Goal: Check status: Check status

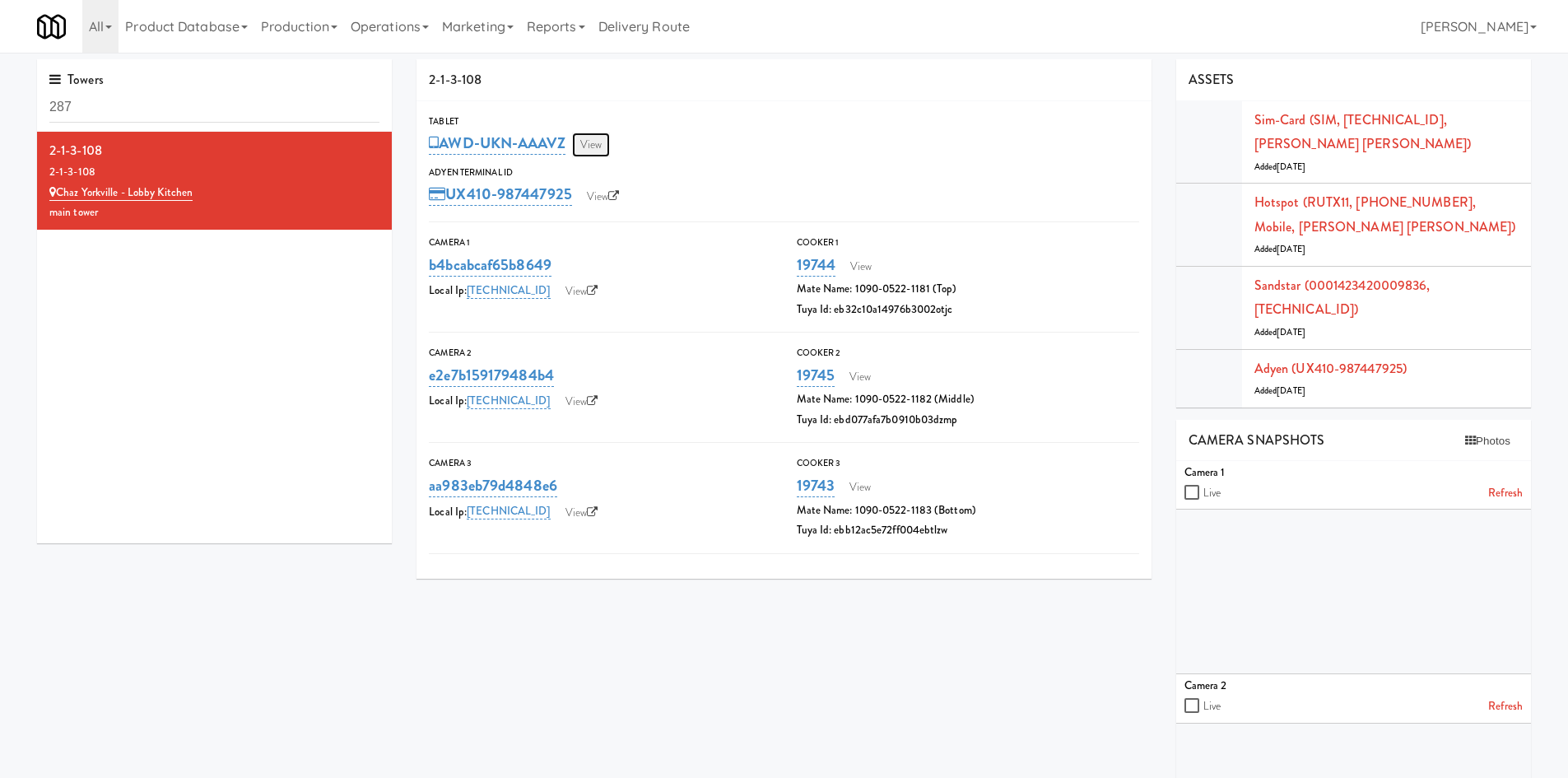
click at [606, 149] on link "View" at bounding box center [591, 145] width 37 height 25
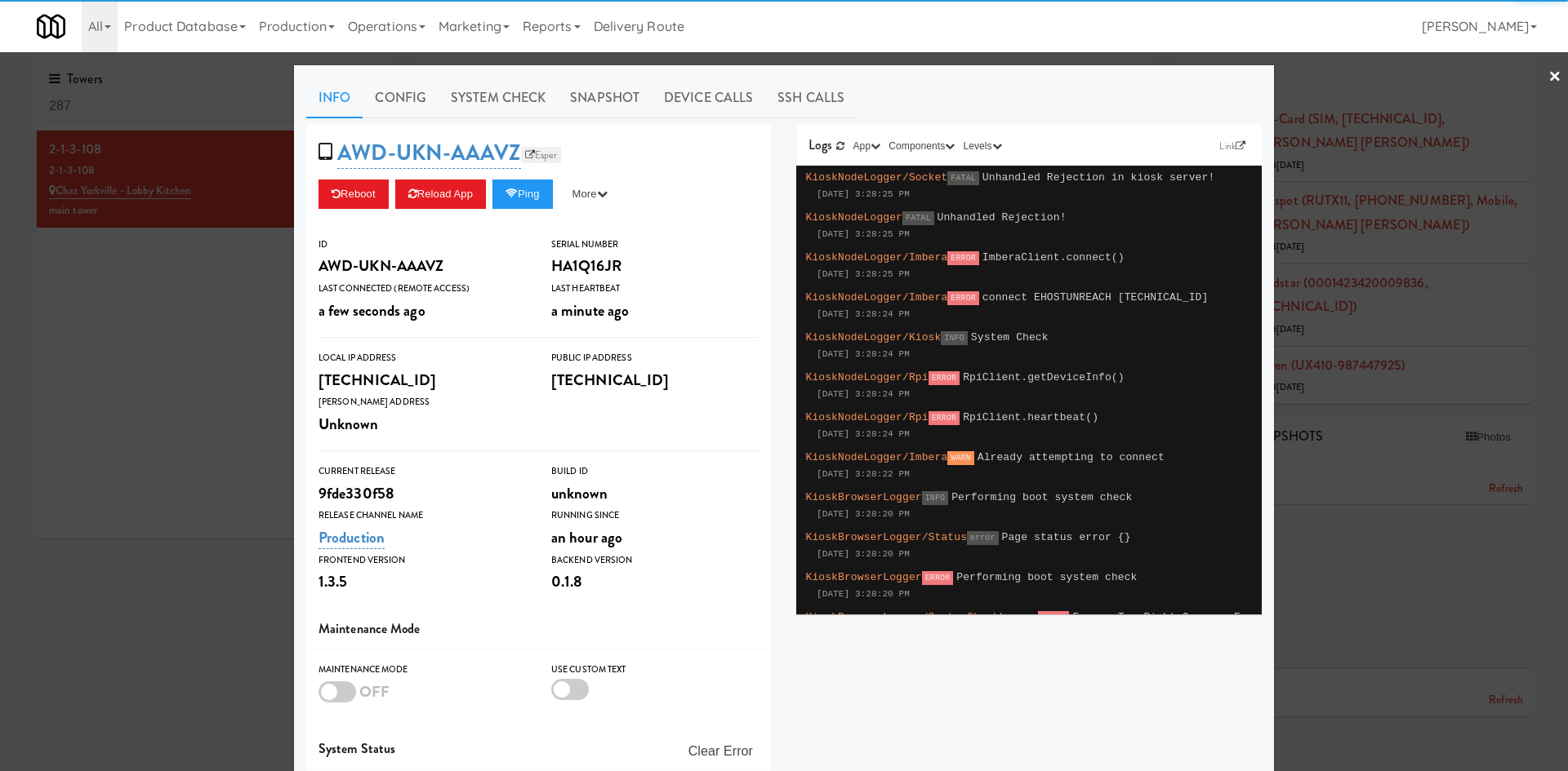
click at [525, 160] on icon at bounding box center [531, 155] width 10 height 10
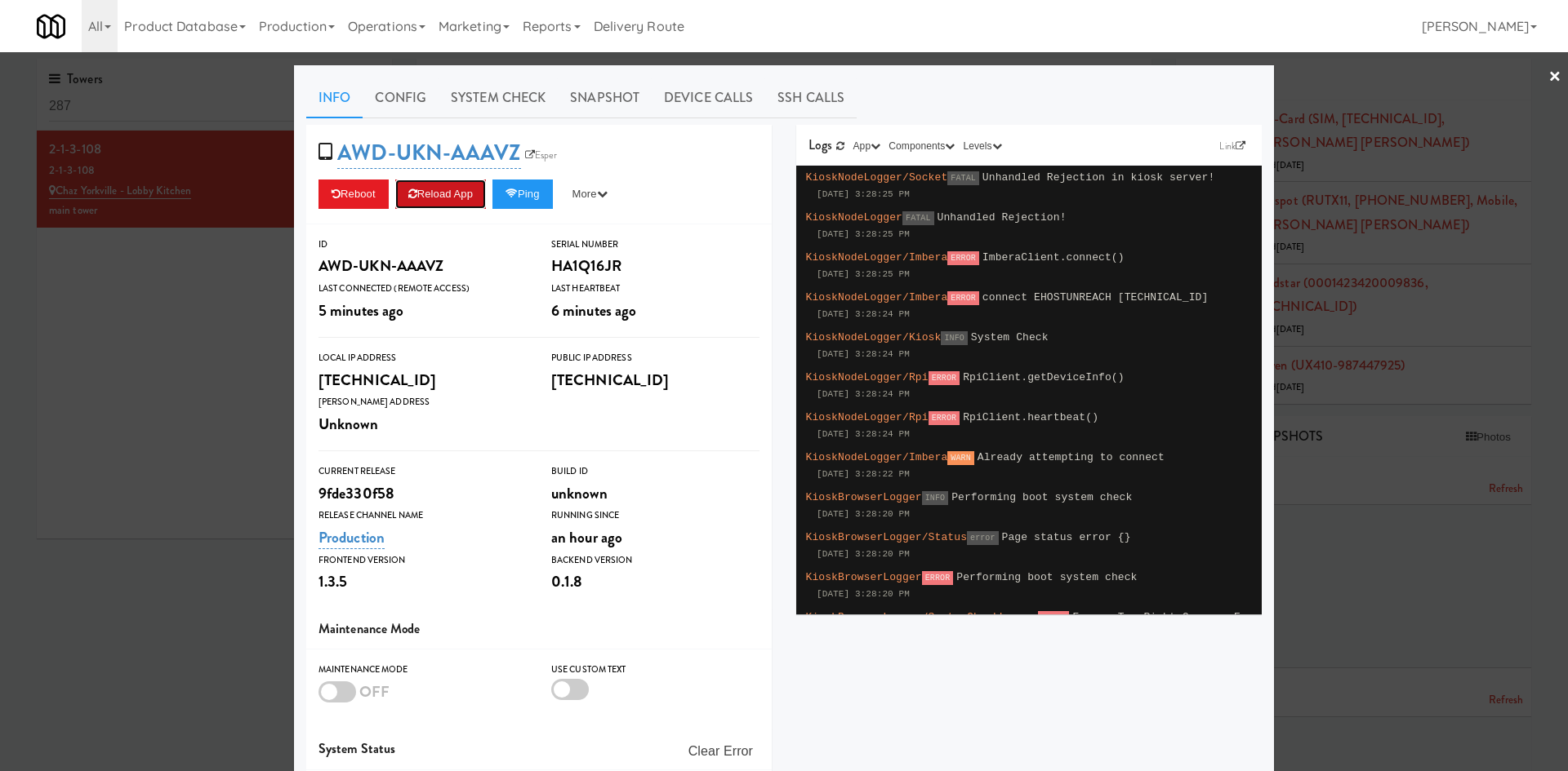
click at [452, 183] on button "Reload App" at bounding box center [440, 194] width 90 height 30
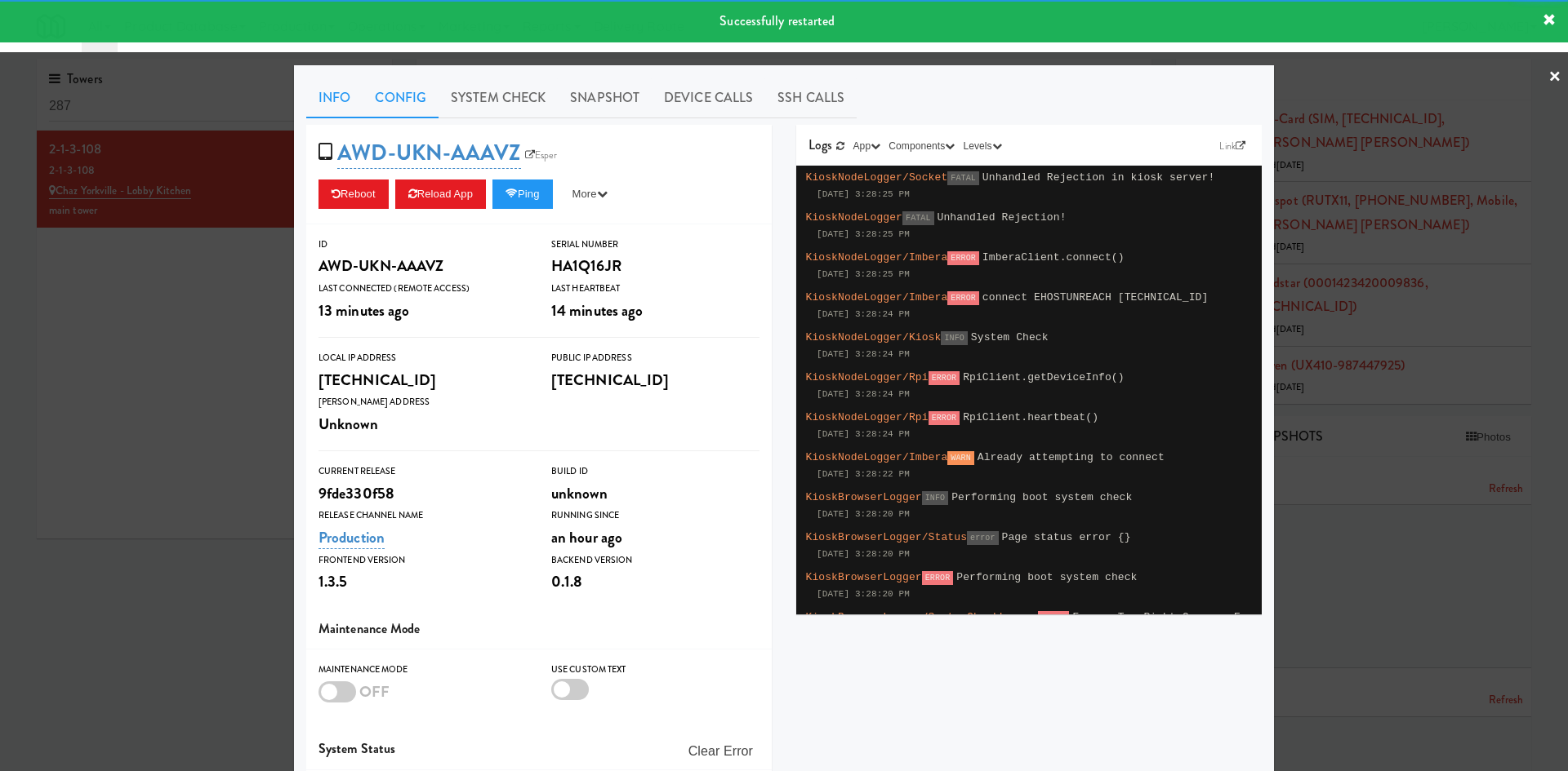
click at [407, 109] on link "Config" at bounding box center [400, 98] width 76 height 41
click at [493, 105] on link "System Check" at bounding box center [498, 98] width 119 height 41
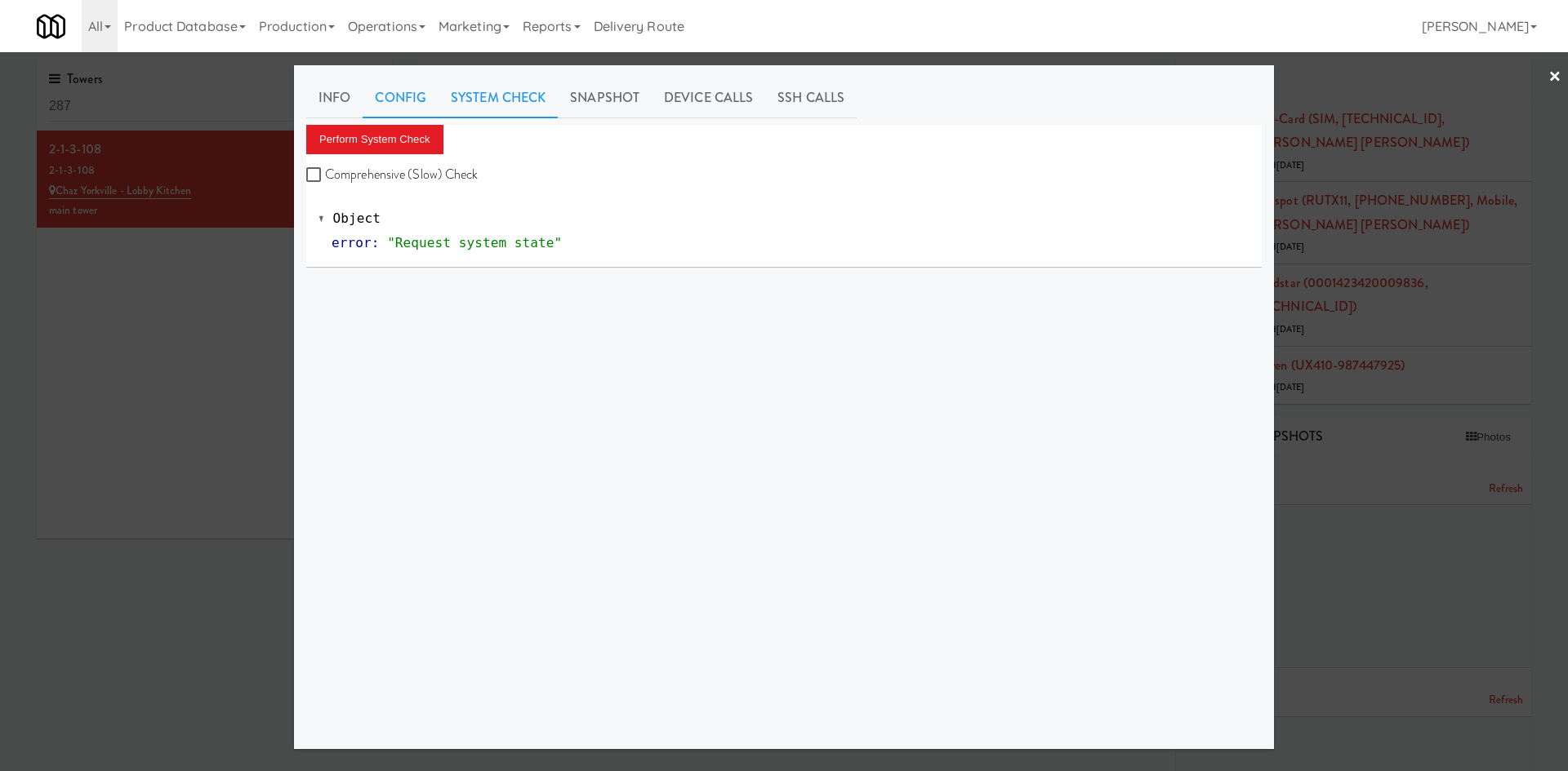
click at [413, 99] on link "Config" at bounding box center [400, 98] width 76 height 41
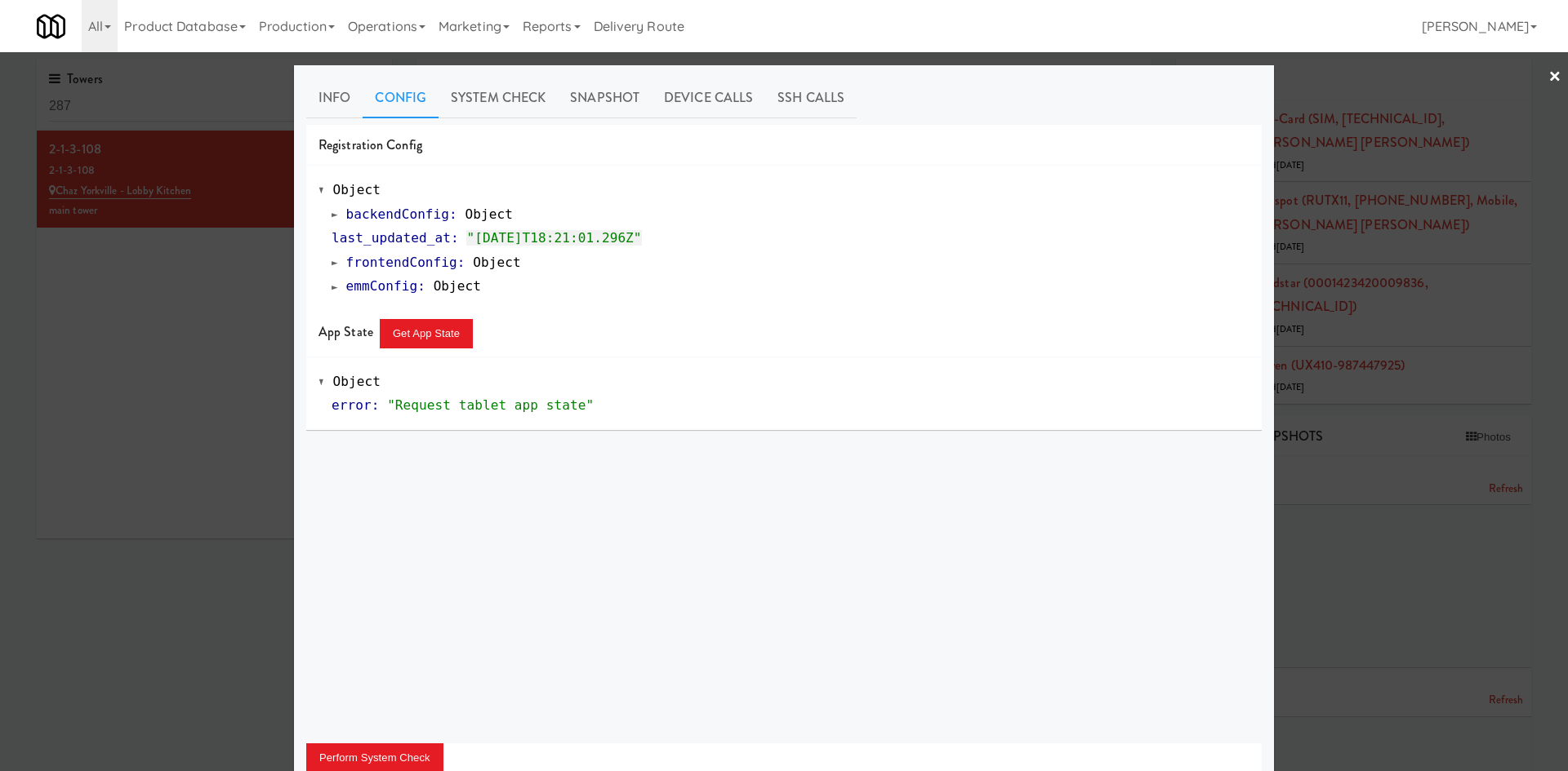
click at [331, 282] on span at bounding box center [335, 287] width 7 height 12
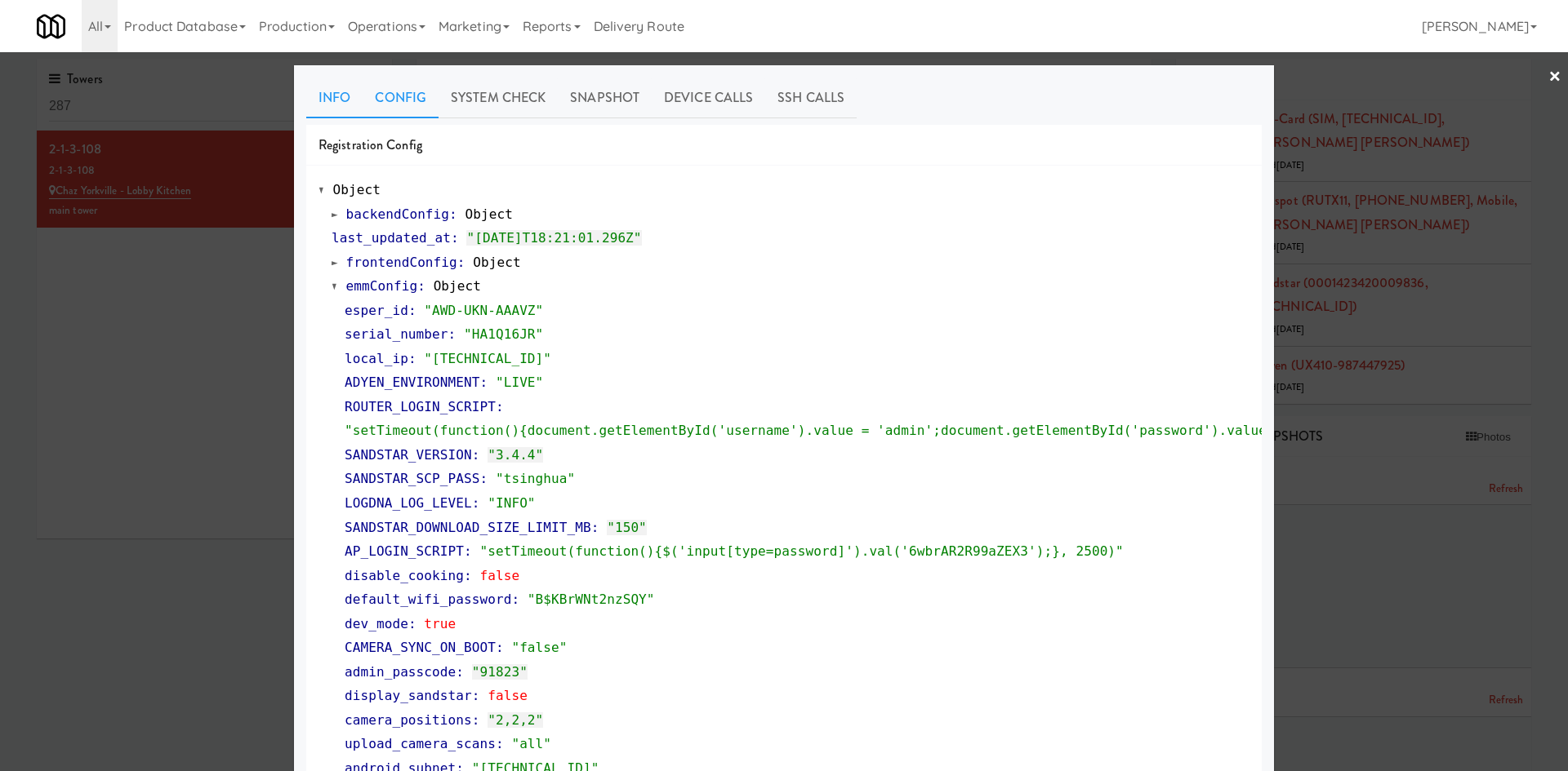
click at [332, 99] on link "Info" at bounding box center [334, 98] width 57 height 41
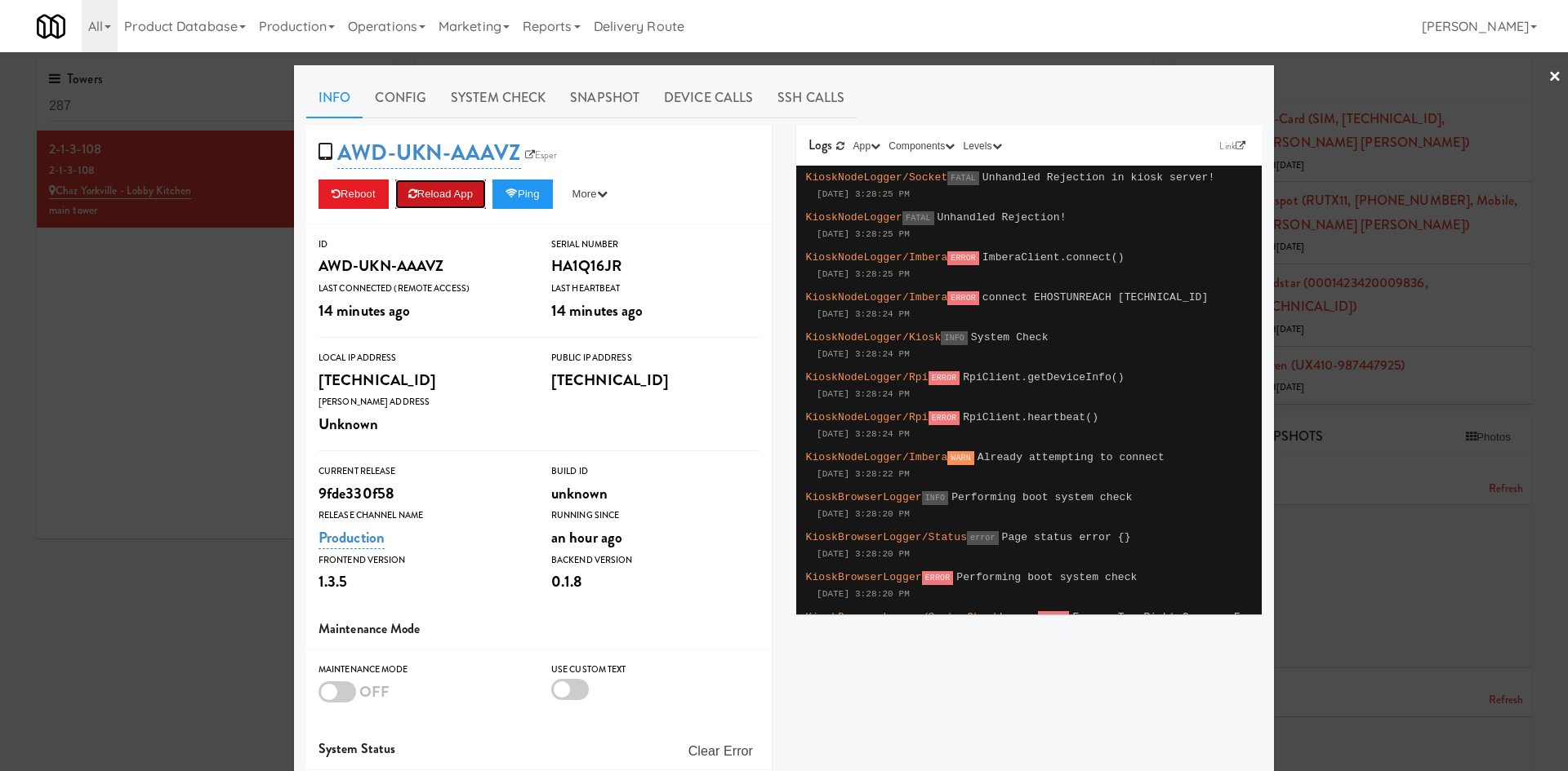
click at [460, 198] on button "Reload App" at bounding box center [440, 194] width 90 height 30
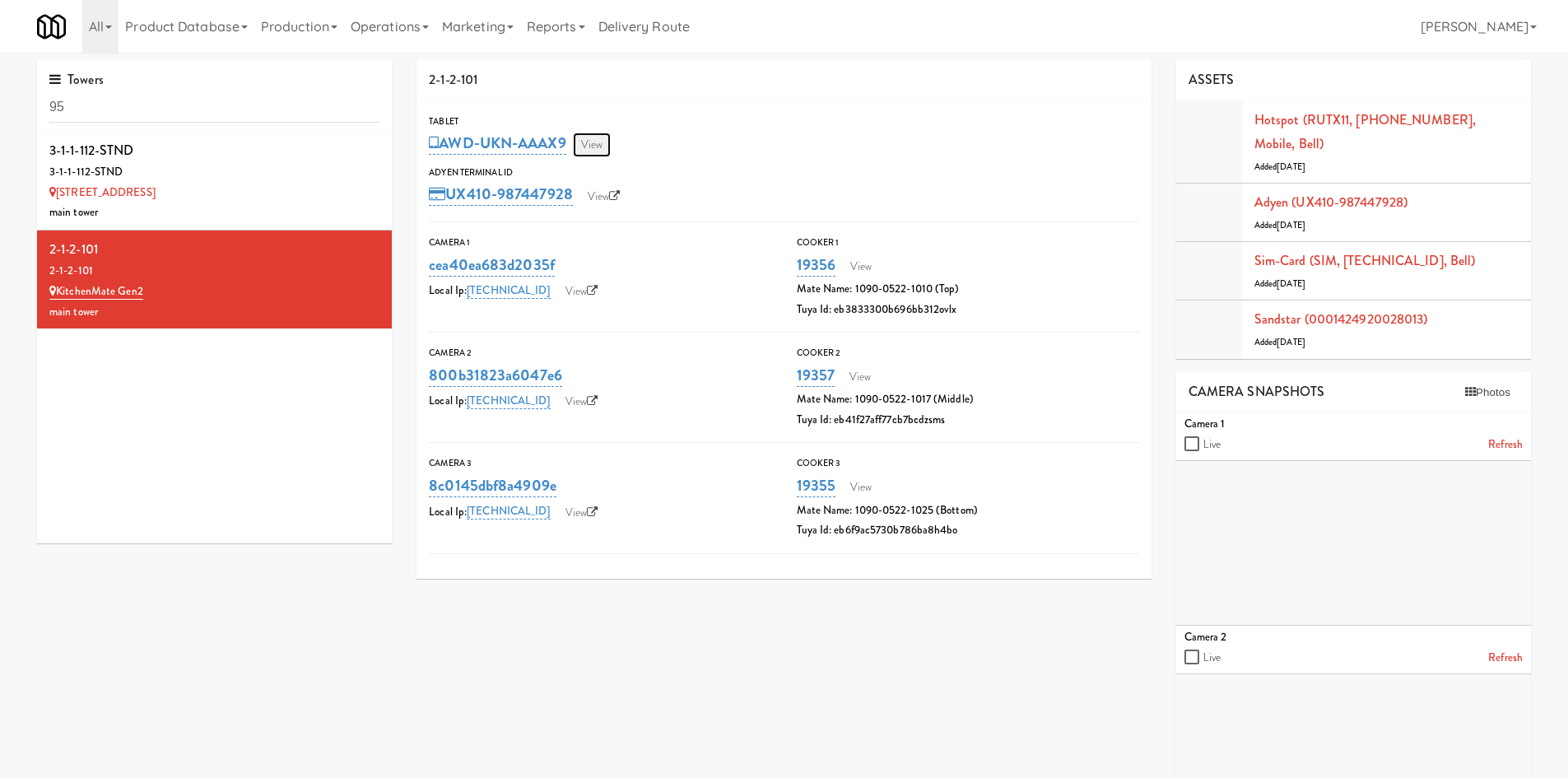
click at [604, 147] on link "View" at bounding box center [592, 145] width 37 height 25
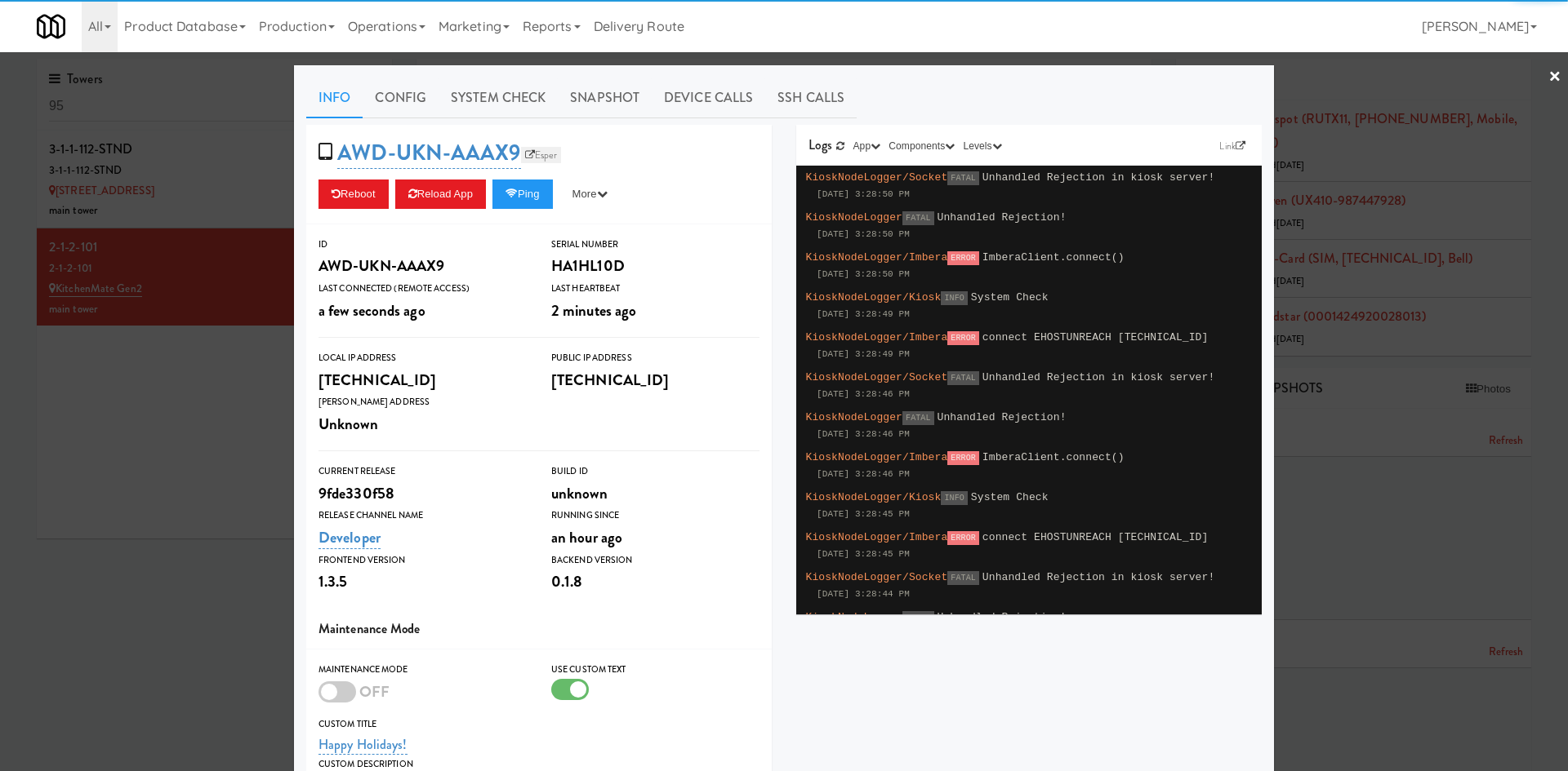
click at [544, 163] on link "Esper" at bounding box center [542, 155] width 41 height 16
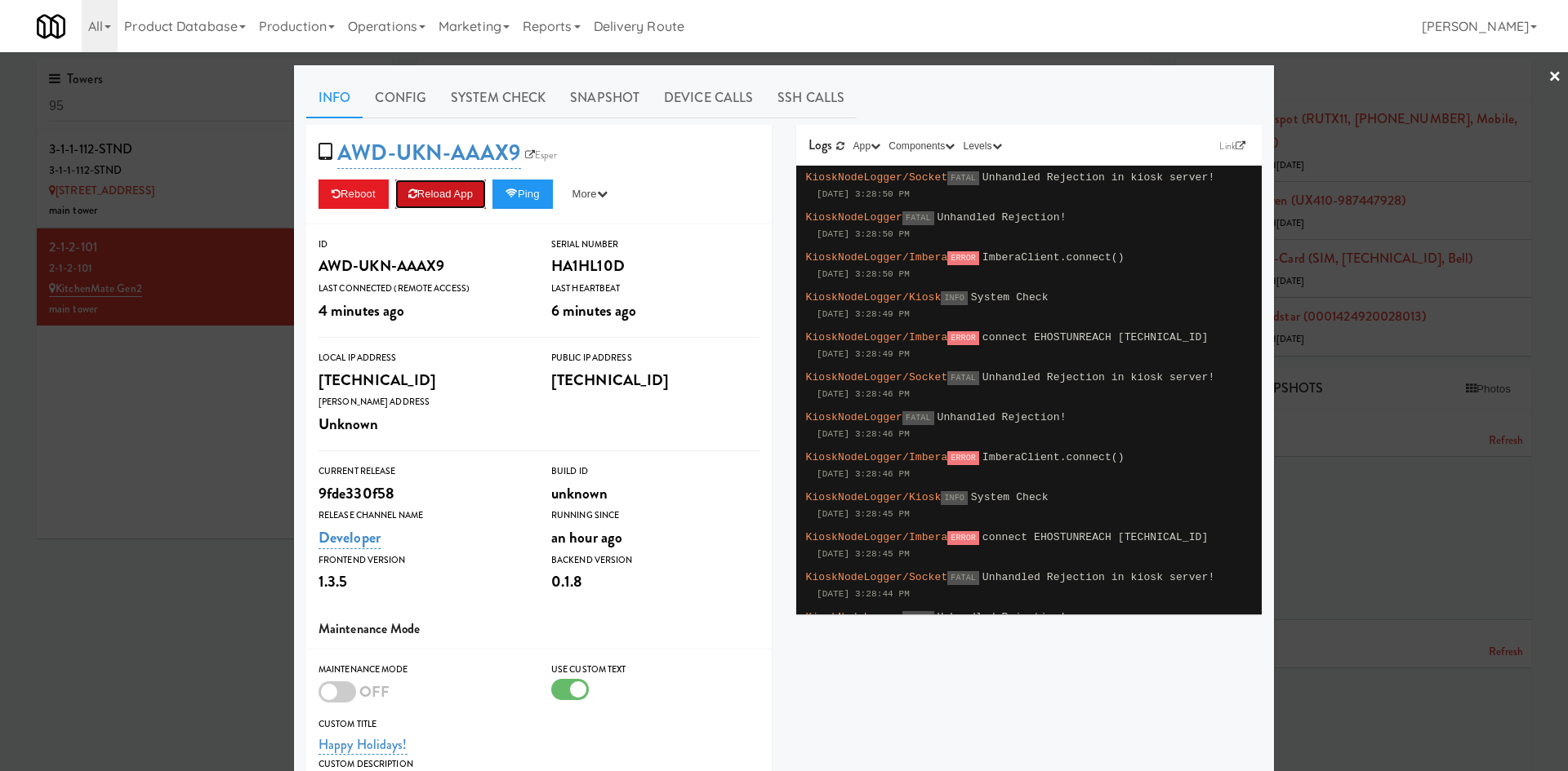
click at [453, 197] on button "Reload App" at bounding box center [440, 194] width 90 height 30
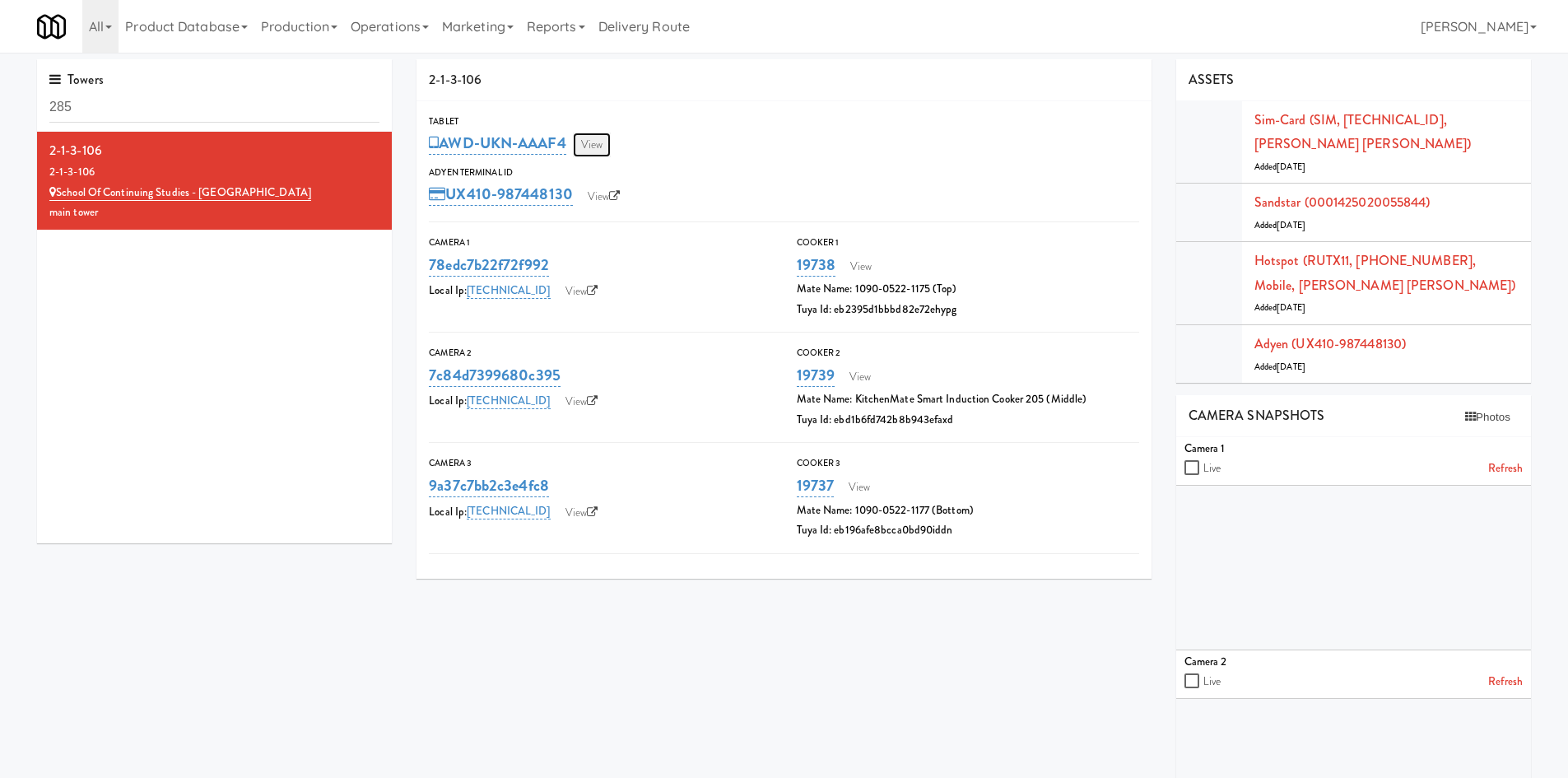
click at [609, 149] on link "View" at bounding box center [592, 145] width 37 height 25
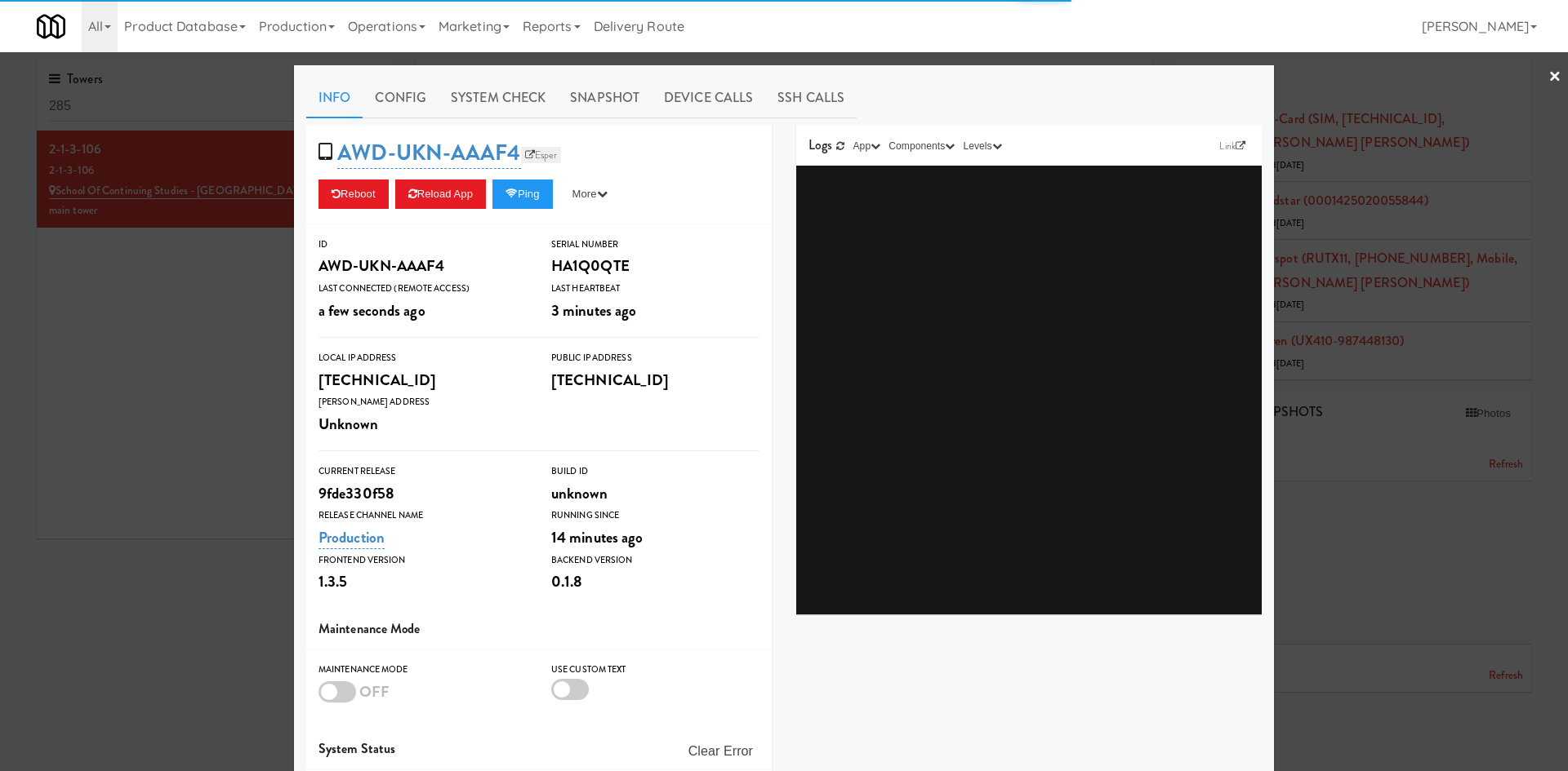
click at [551, 156] on link "Esper" at bounding box center [542, 155] width 41 height 16
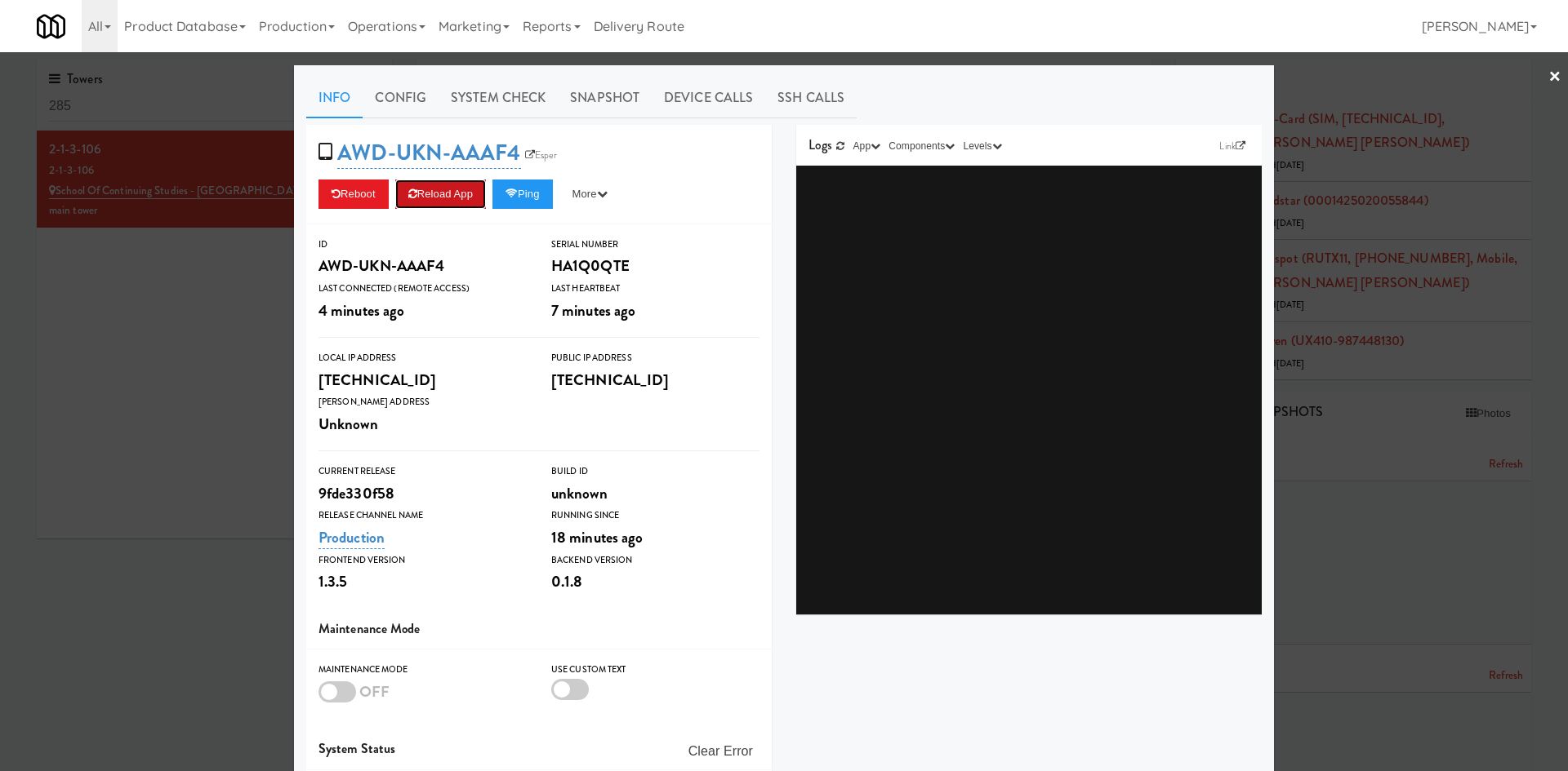
click at [441, 205] on button "Reload App" at bounding box center [440, 194] width 90 height 30
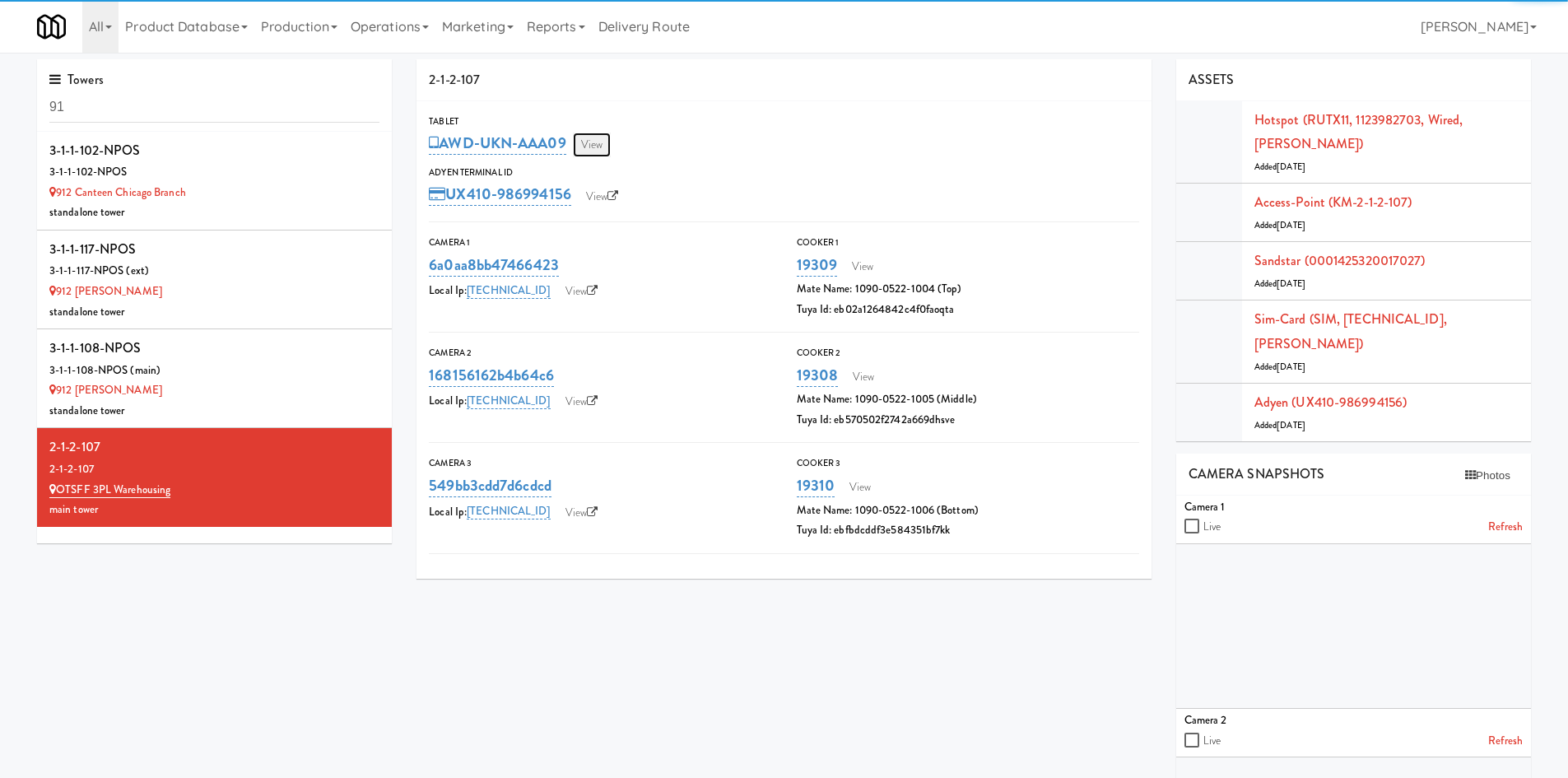
click at [583, 143] on link "View" at bounding box center [592, 145] width 37 height 25
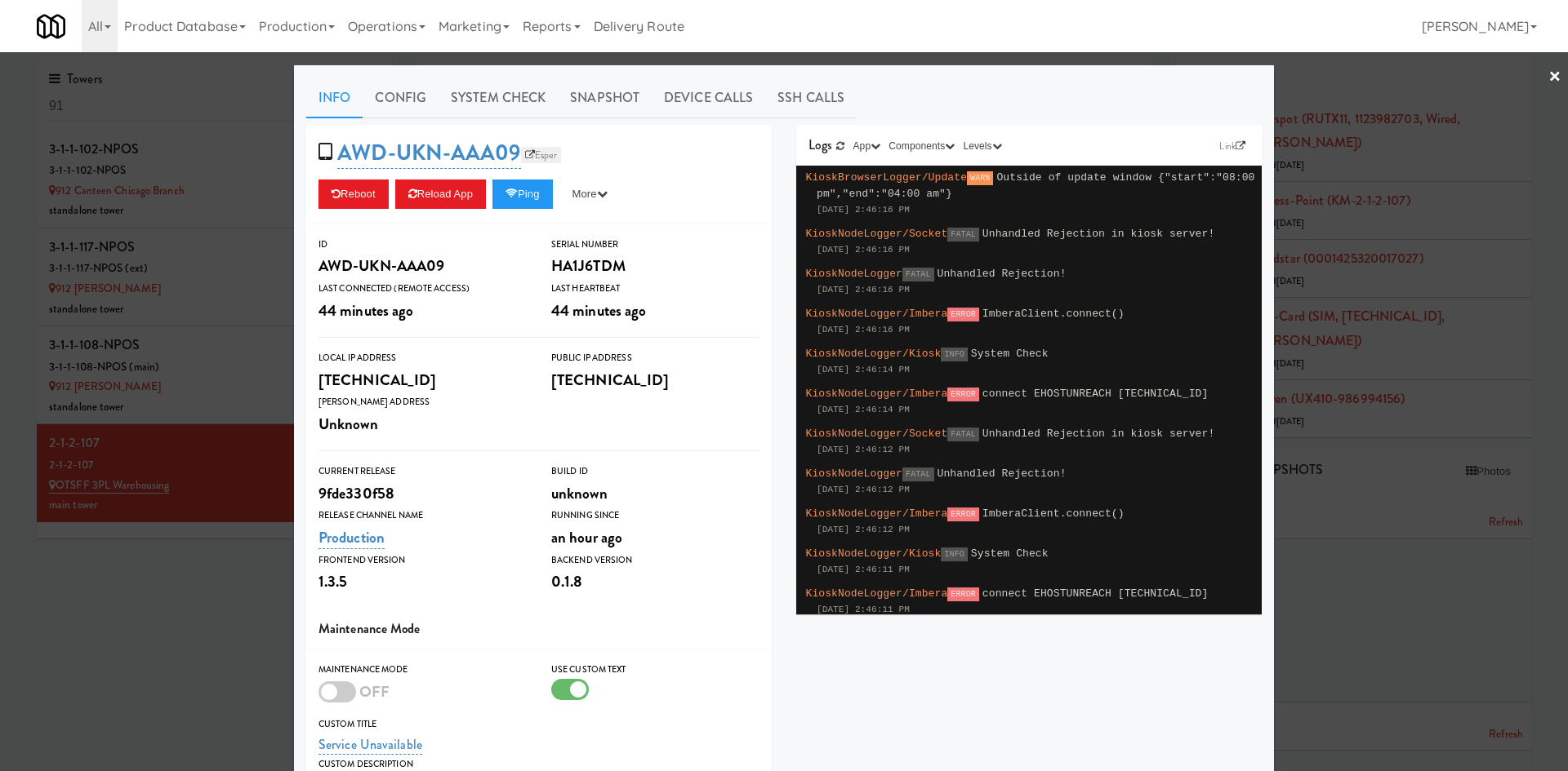
click at [525, 148] on link "Esper" at bounding box center [542, 155] width 41 height 16
click at [445, 183] on button "Reload App" at bounding box center [440, 194] width 90 height 30
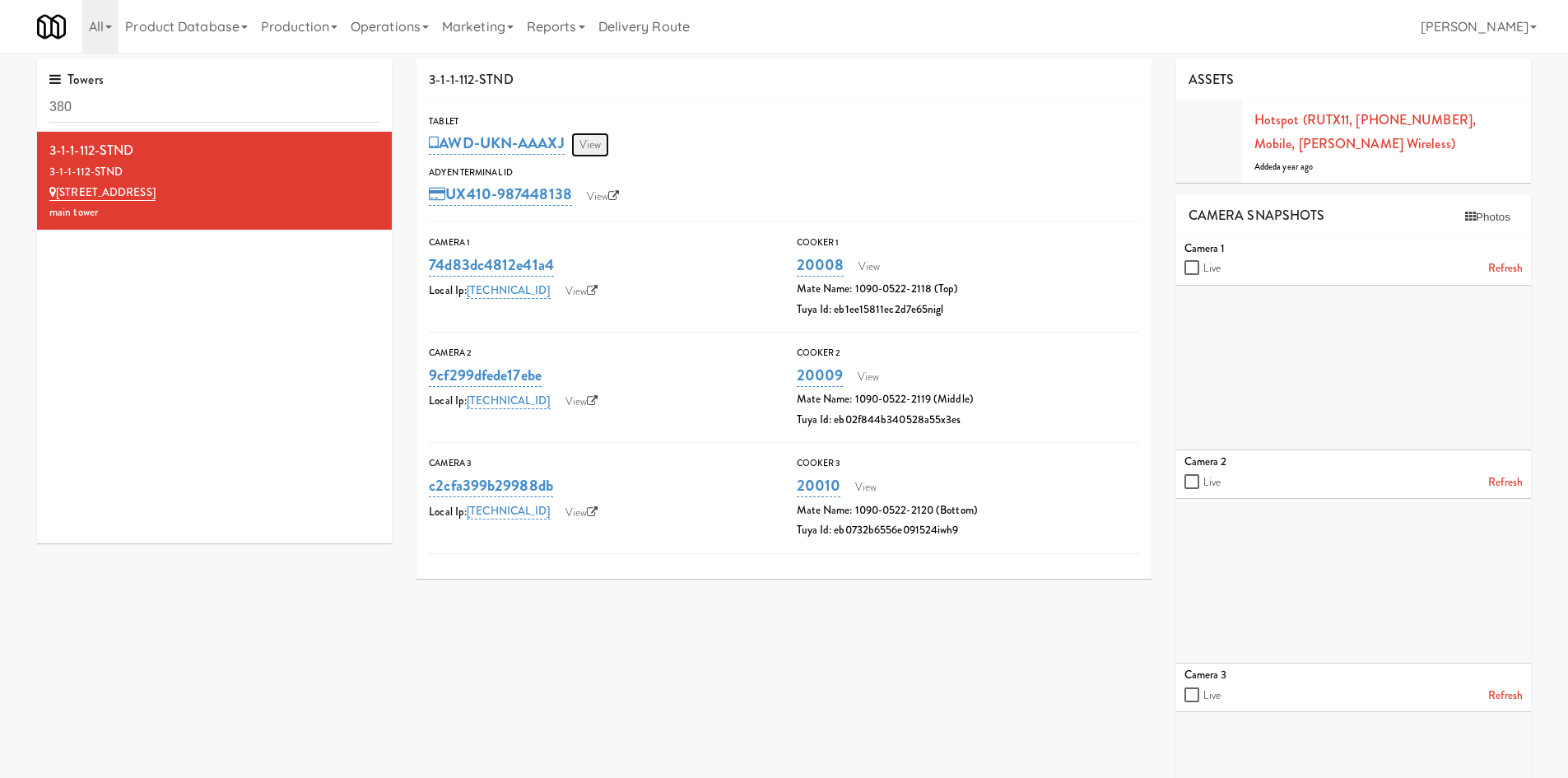
click at [585, 140] on link "View" at bounding box center [590, 145] width 37 height 25
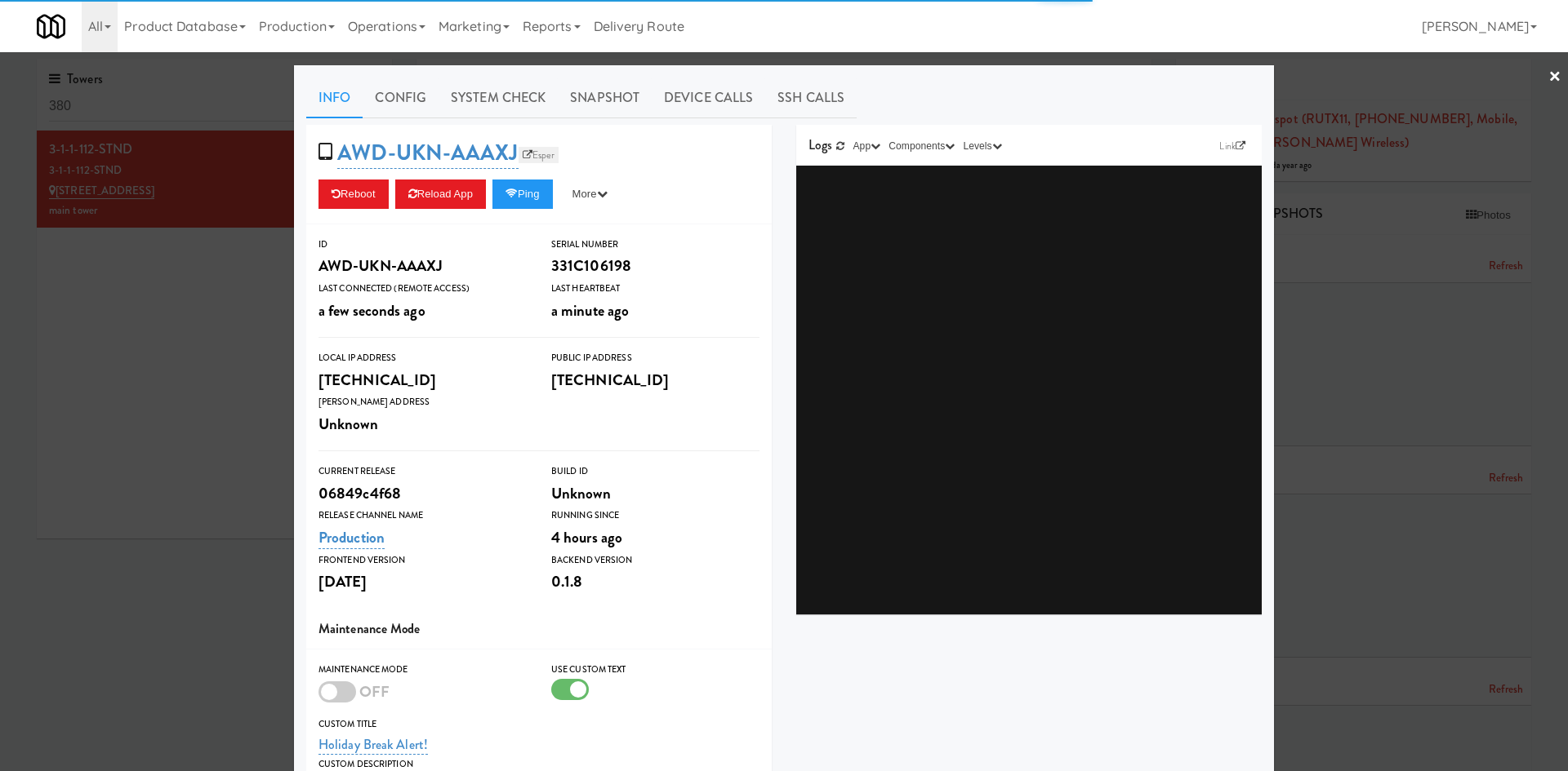
click at [533, 148] on link "Esper" at bounding box center [539, 155] width 41 height 16
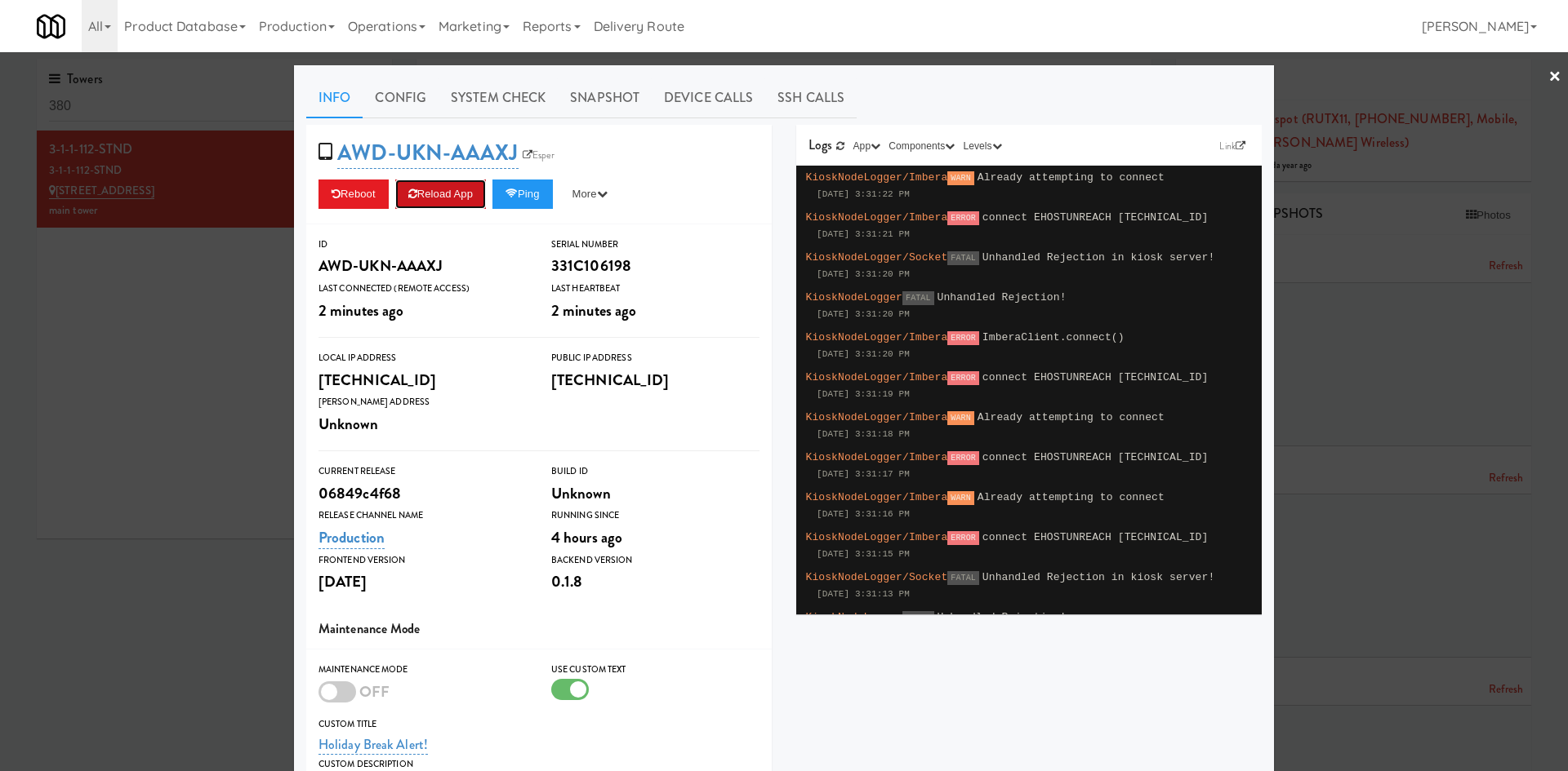
click at [453, 183] on button "Reload App" at bounding box center [440, 194] width 90 height 30
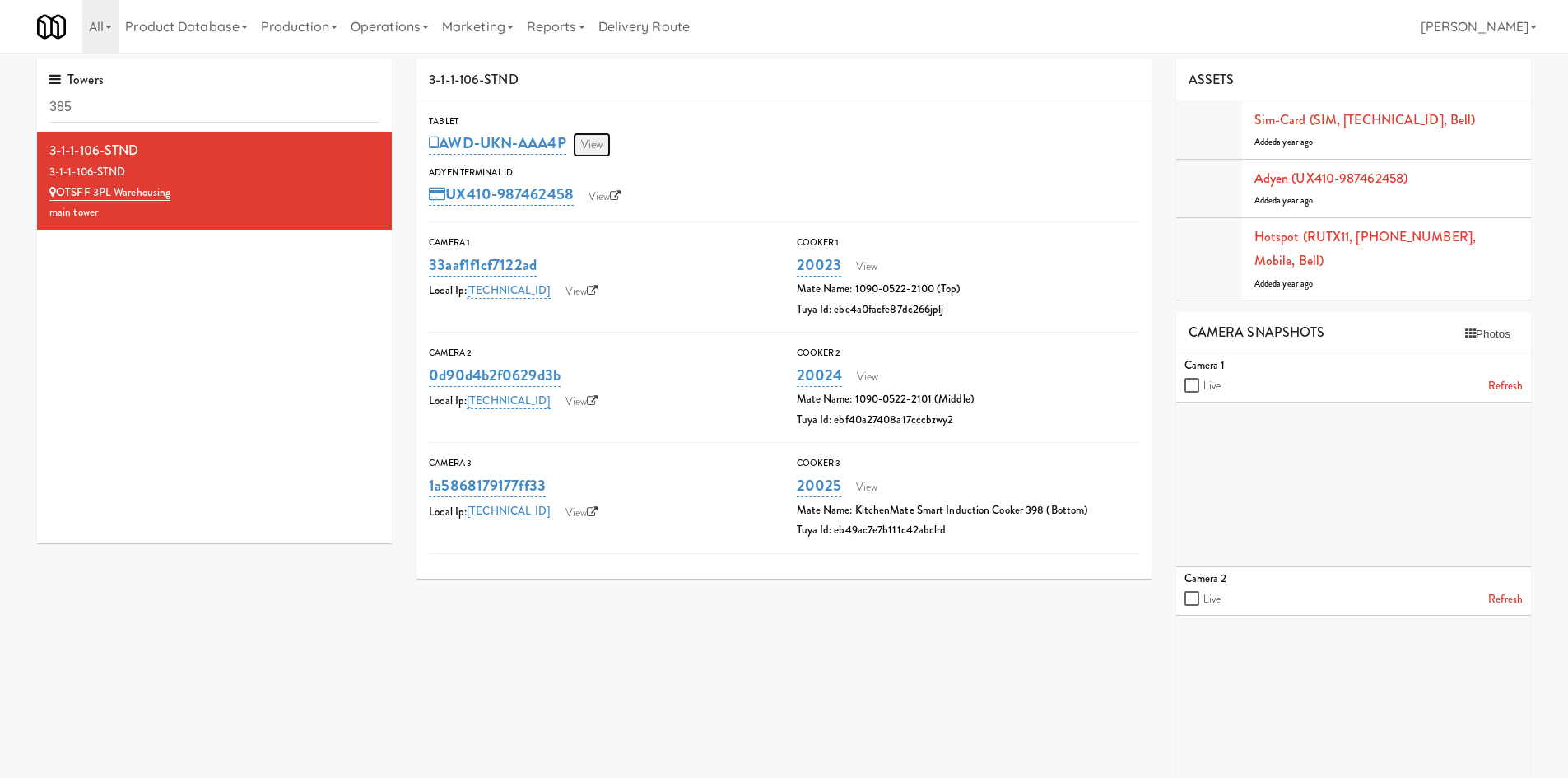
click at [600, 144] on link "View" at bounding box center [592, 145] width 37 height 25
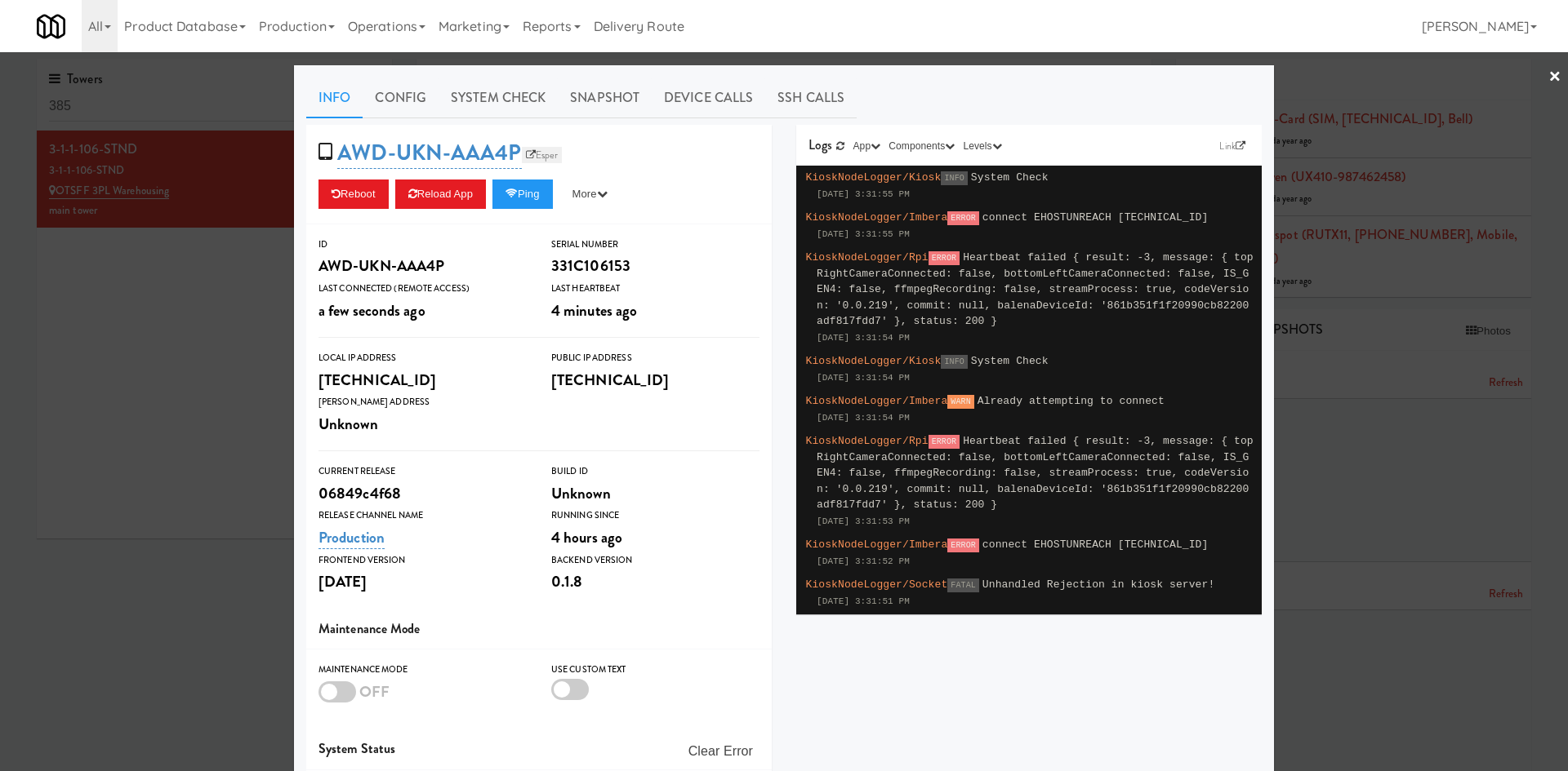
click at [537, 152] on link "Esper" at bounding box center [542, 155] width 41 height 16
click at [449, 183] on button "Reload App" at bounding box center [440, 194] width 90 height 30
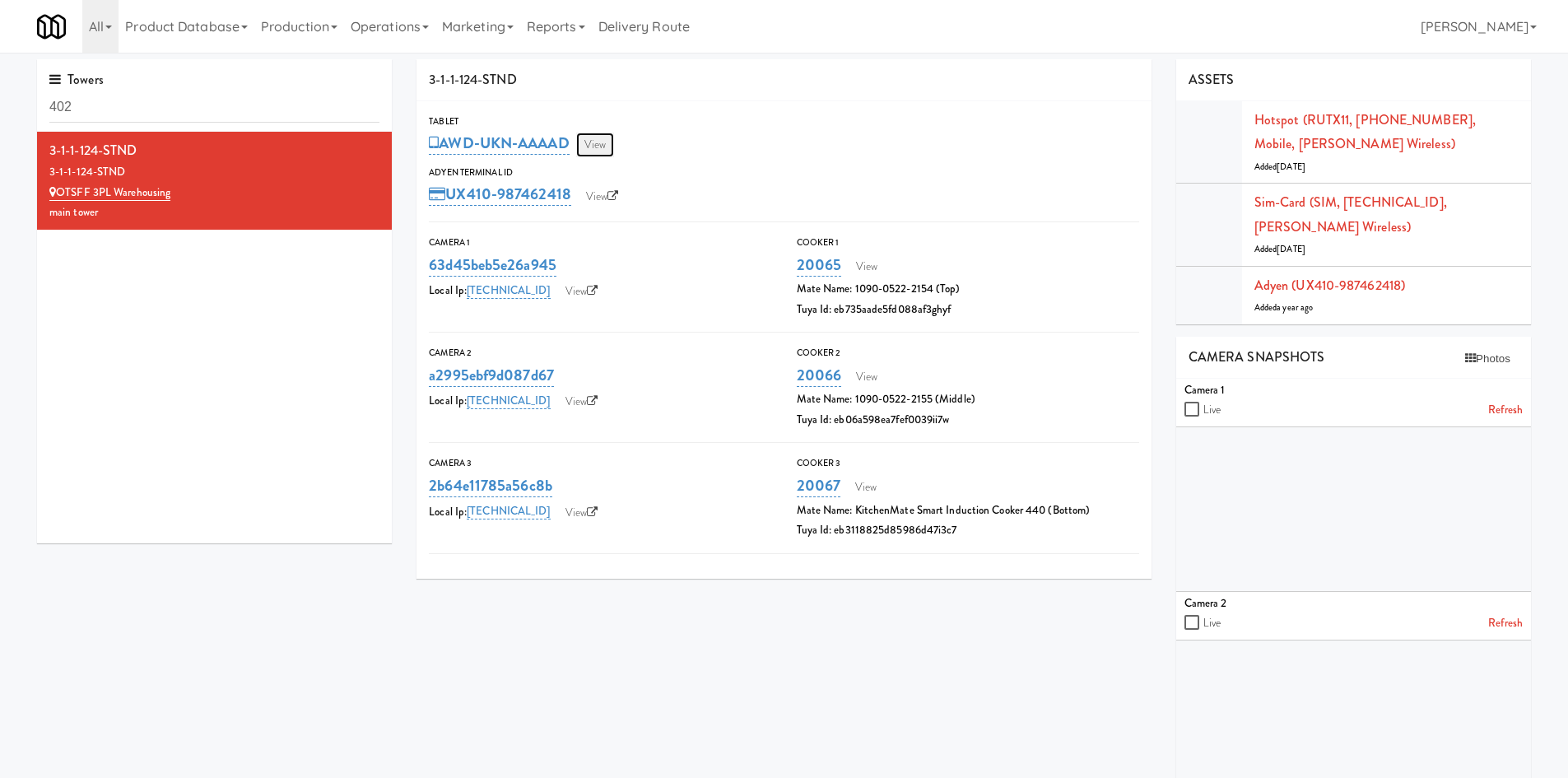
click at [609, 151] on link "View" at bounding box center [595, 145] width 37 height 25
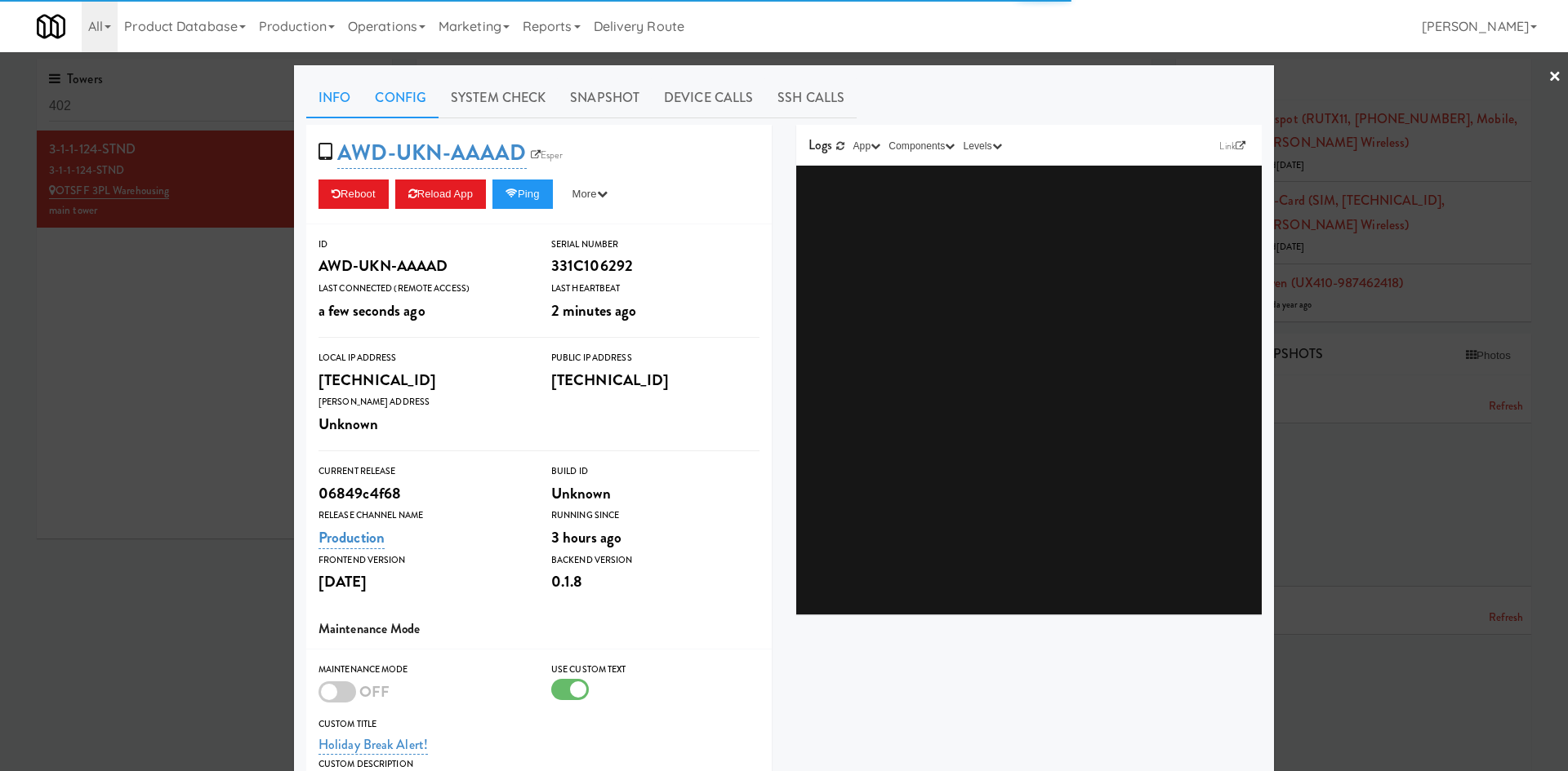
click at [389, 110] on link "Config" at bounding box center [400, 98] width 76 height 41
click at [324, 99] on link "Info" at bounding box center [334, 98] width 57 height 41
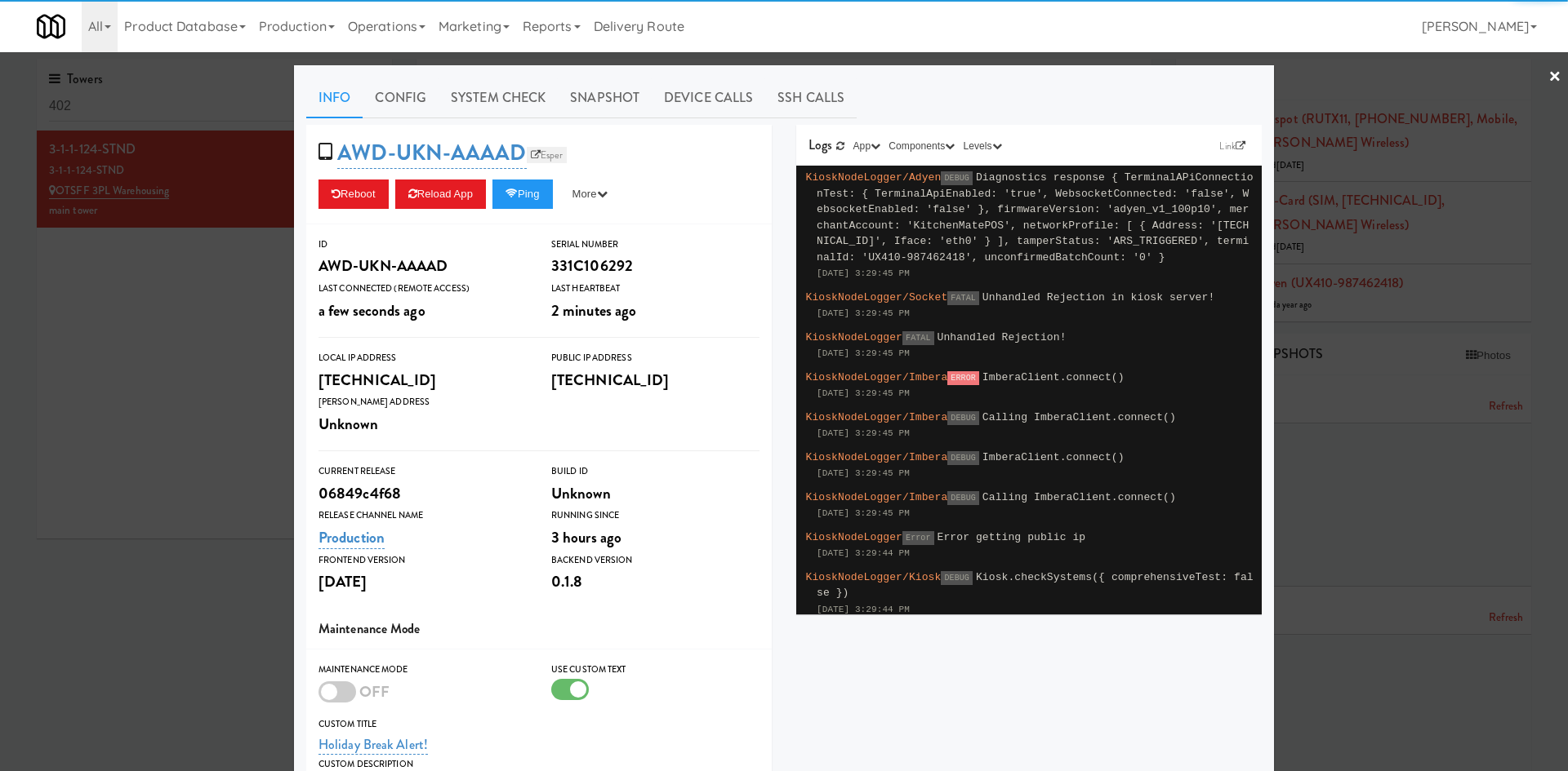
click at [540, 154] on link "Esper" at bounding box center [547, 155] width 41 height 16
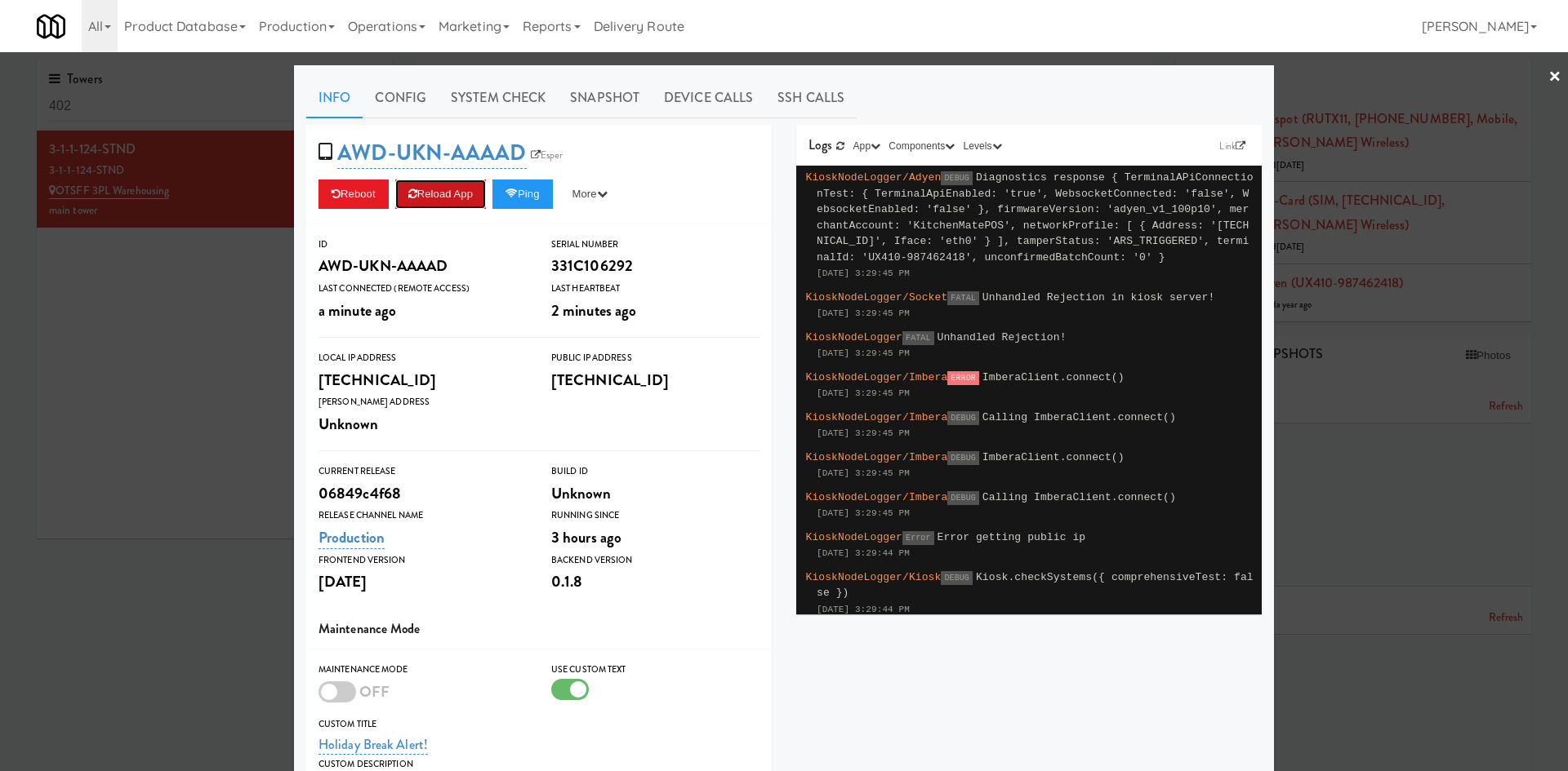
click at [420, 200] on button "Reload App" at bounding box center [440, 194] width 90 height 30
